Goal: Information Seeking & Learning: Learn about a topic

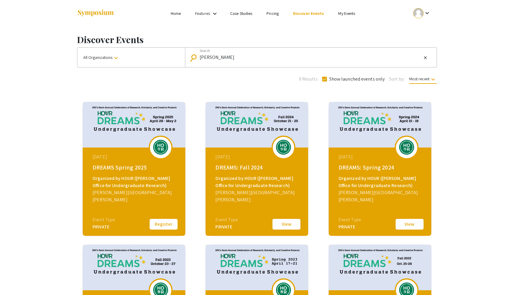
click at [285, 223] on button "View" at bounding box center [287, 224] width 30 height 12
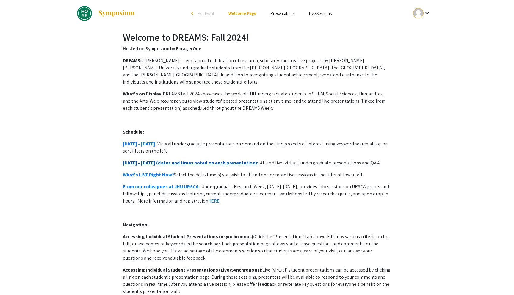
click at [224, 160] on link "October 21 - 25 (dates and times noted on each presentation):" at bounding box center [190, 163] width 135 height 6
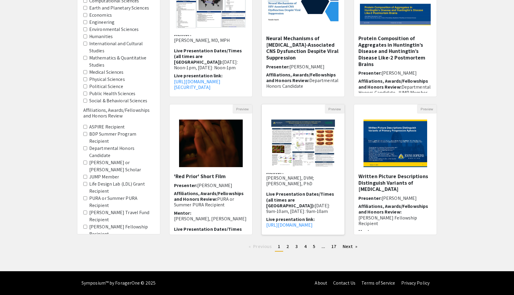
scroll to position [68, 0]
click at [306, 205] on span "[DATE]: 9am-10am, [DATE]: 9am-10am" at bounding box center [298, 207] width 64 height 12
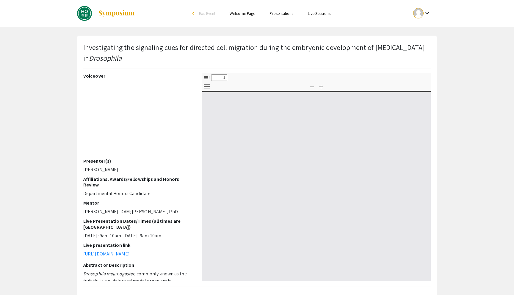
select select "custom"
type input "0"
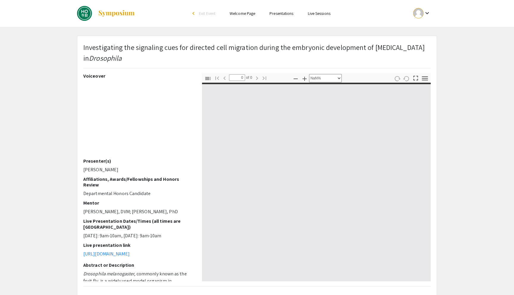
select select "auto"
type input "1"
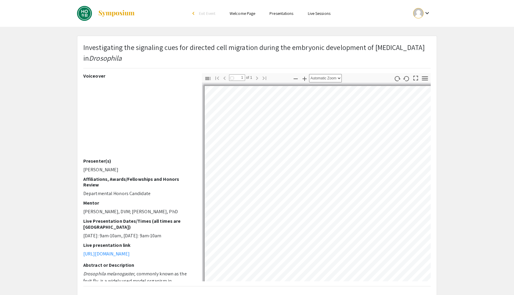
select select "auto"
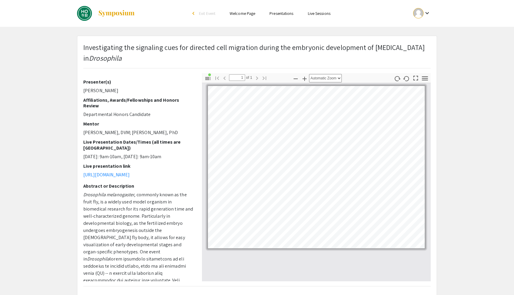
scroll to position [80, 0]
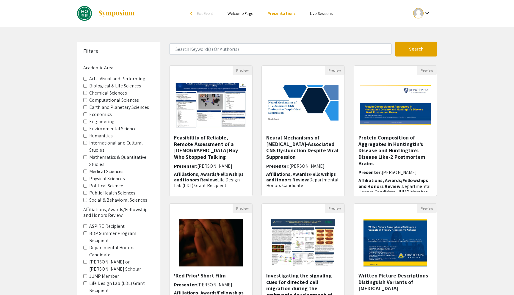
scroll to position [99, 0]
